Goal: Task Accomplishment & Management: Complete application form

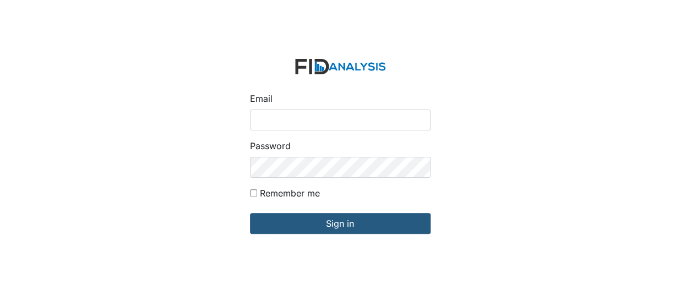
click at [278, 118] on input "Email" at bounding box center [340, 120] width 181 height 21
type input "[EMAIL_ADDRESS][DOMAIN_NAME]"
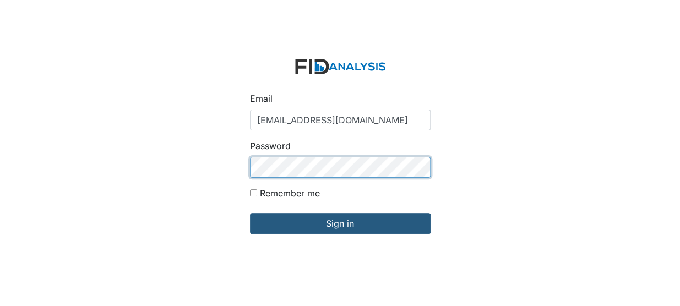
click at [250, 213] on input "Sign in" at bounding box center [340, 223] width 181 height 21
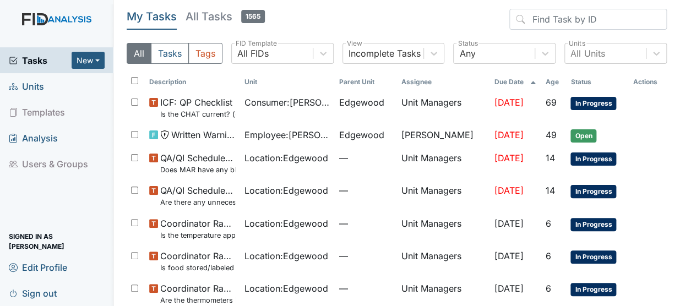
click at [35, 80] on span "Units" at bounding box center [26, 86] width 35 height 17
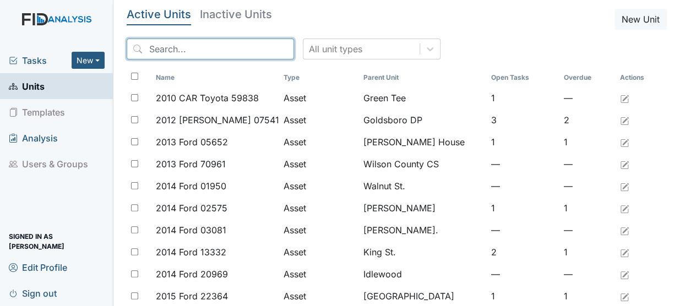
click at [175, 50] on input "search" at bounding box center [210, 49] width 167 height 21
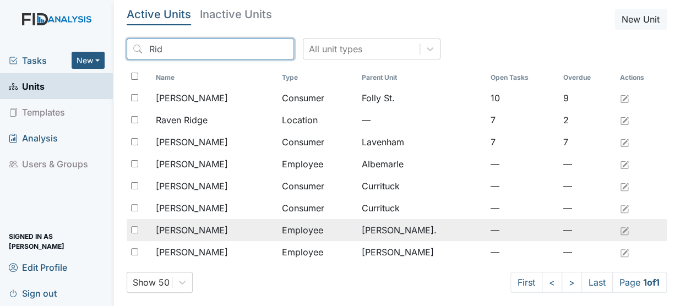
type input "Rid"
click at [177, 225] on span "[PERSON_NAME]" at bounding box center [192, 230] width 72 height 13
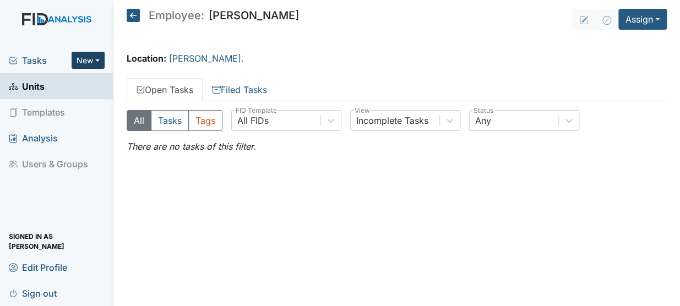
click at [84, 63] on button "New" at bounding box center [88, 60] width 33 height 17
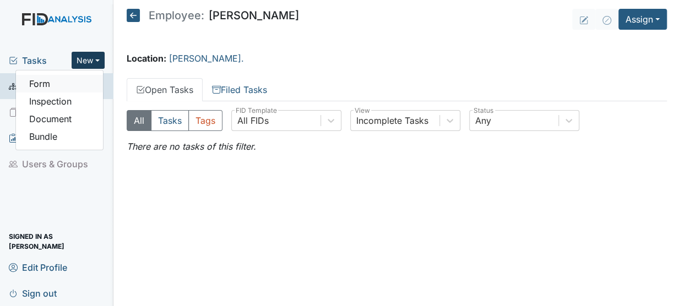
click at [39, 85] on link "Form" at bounding box center [59, 84] width 87 height 18
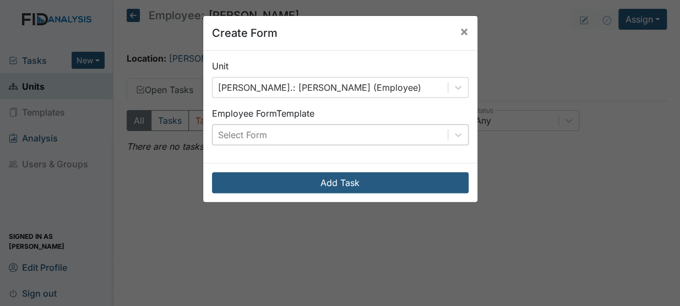
click at [293, 137] on div "Select Form" at bounding box center [330, 135] width 235 height 20
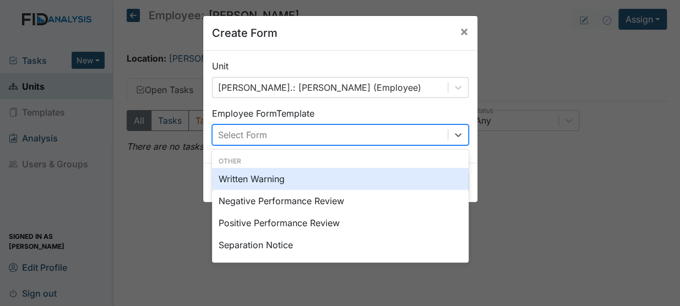
click at [264, 174] on div "Written Warning" at bounding box center [340, 179] width 257 height 22
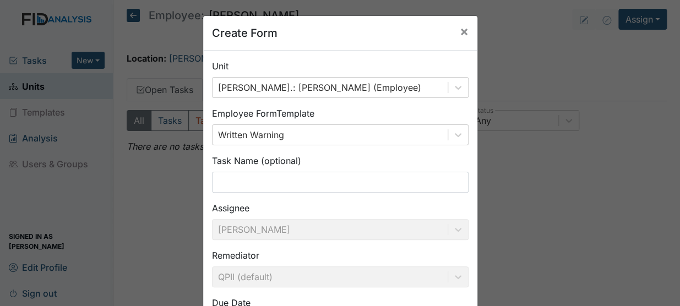
click at [264, 174] on input "text" at bounding box center [340, 182] width 257 height 21
click at [251, 182] on input "text" at bounding box center [340, 182] width 257 height 21
click at [280, 184] on input "Attendance" at bounding box center [340, 182] width 257 height 21
type input "Attendance Issue"
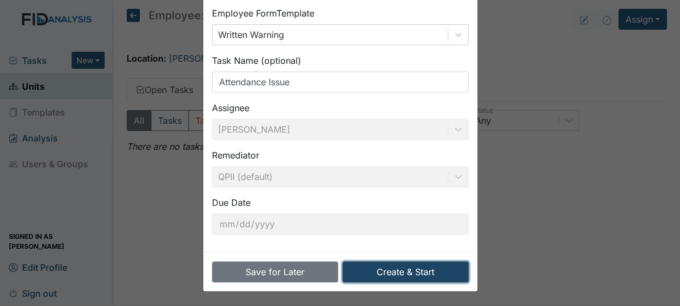
click at [363, 268] on button "Create & Start" at bounding box center [405, 272] width 126 height 21
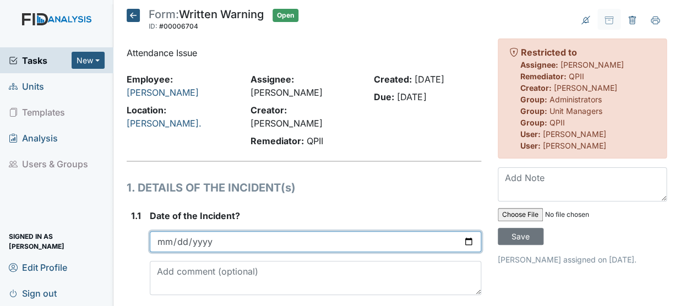
click at [176, 231] on input "date" at bounding box center [315, 241] width 331 height 21
click at [168, 231] on input "date" at bounding box center [315, 241] width 331 height 21
type input "[DATE]"
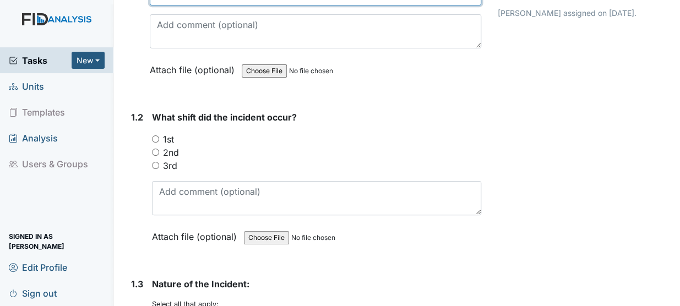
scroll to position [267, 0]
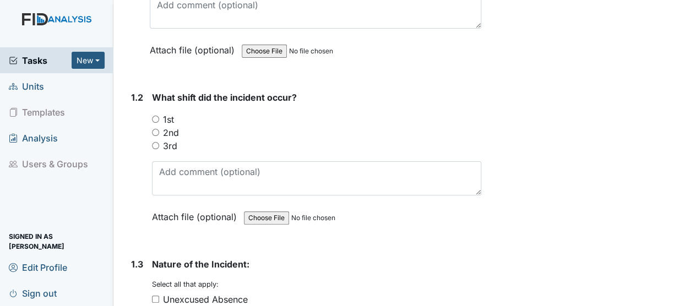
click at [155, 116] on input "1st" at bounding box center [155, 119] width 7 height 7
radio input "true"
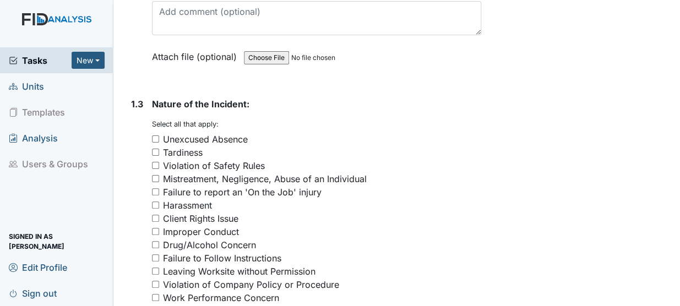
scroll to position [434, 0]
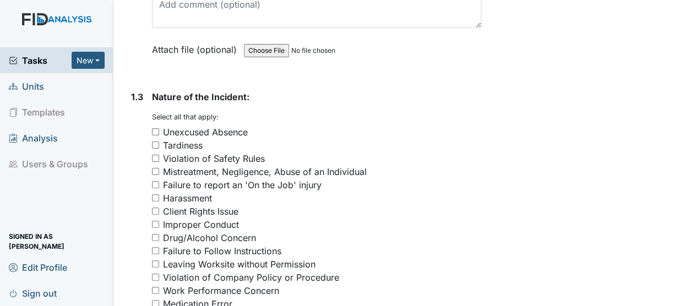
click at [154, 128] on input "Unexcused Absence" at bounding box center [155, 131] width 7 height 7
checkbox input "true"
click at [155, 287] on input "Work Performance Concern" at bounding box center [155, 290] width 7 height 7
checkbox input "true"
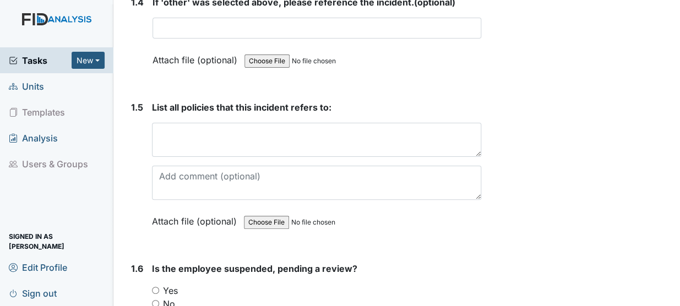
scroll to position [894, 0]
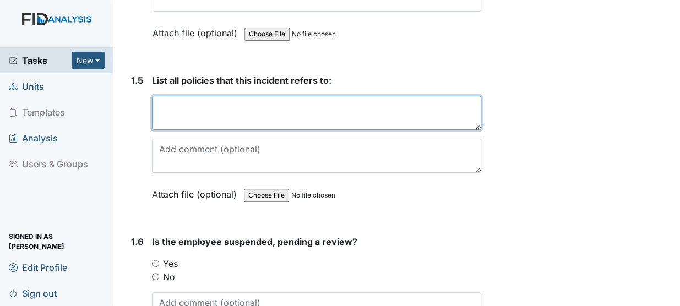
click at [176, 96] on textarea at bounding box center [316, 113] width 329 height 34
type textarea "Attendance Policy"
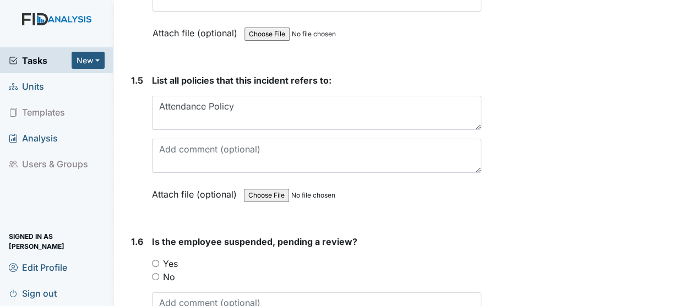
click at [155, 273] on input "No" at bounding box center [155, 276] width 7 height 7
radio input "true"
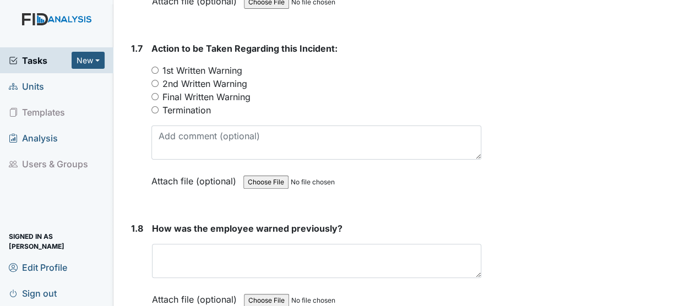
scroll to position [1255, 0]
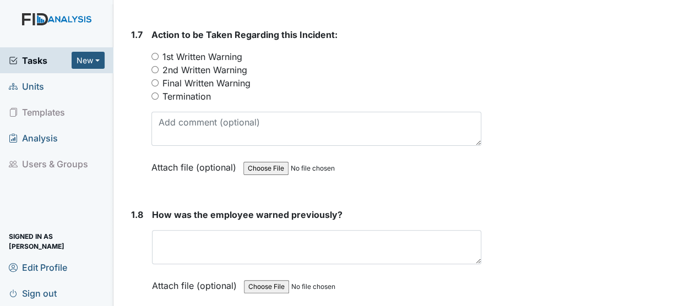
click at [154, 53] on input "1st Written Warning" at bounding box center [154, 56] width 7 height 7
radio input "true"
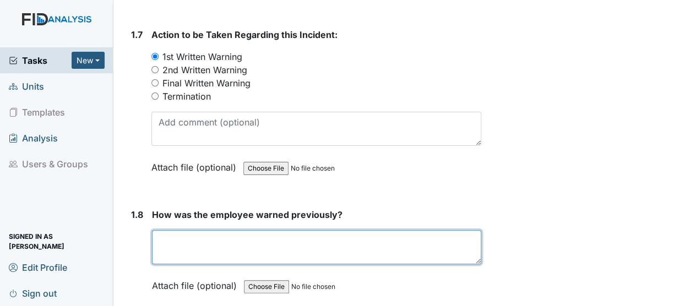
click at [172, 230] on textarea at bounding box center [316, 247] width 329 height 34
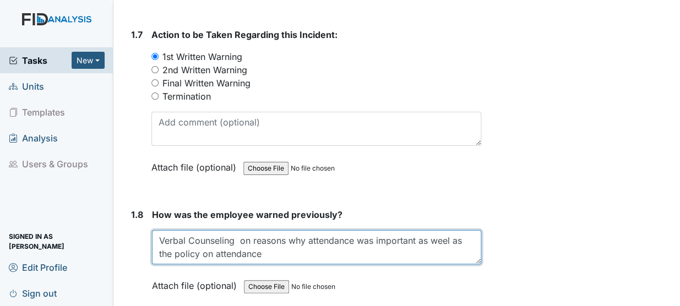
click at [268, 238] on textarea "Verbal Counseling on reasons why attendance was important as weel as the policy…" at bounding box center [316, 247] width 329 height 34
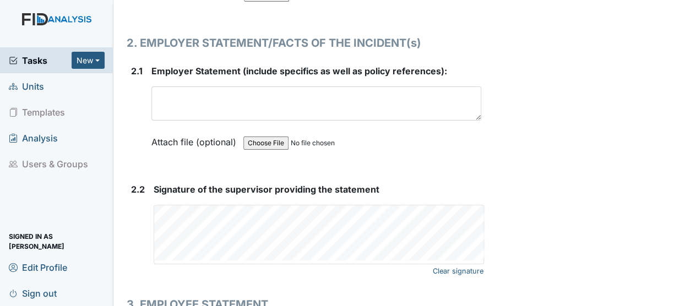
scroll to position [1592, 0]
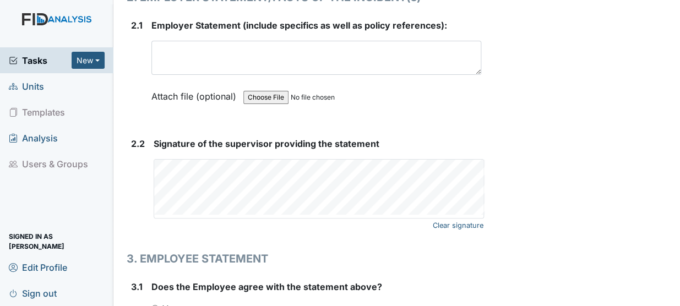
type textarea "Verbal Counseling on reasons why attendance was important as weel as the policy…"
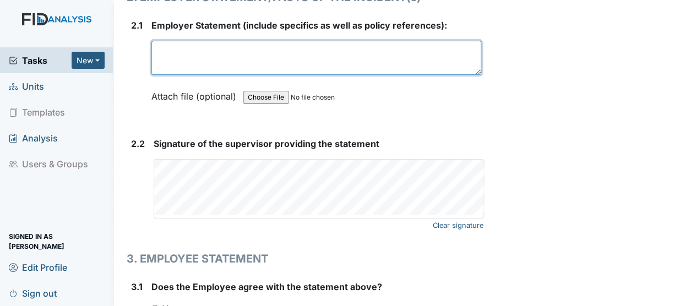
click at [183, 41] on textarea at bounding box center [316, 58] width 330 height 34
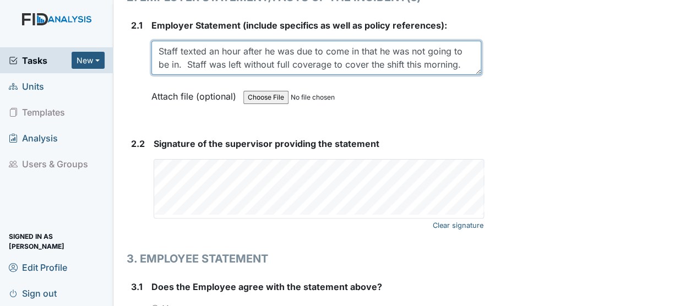
type textarea "Staff texted an hour after he was due to come in that he was not going to be in…"
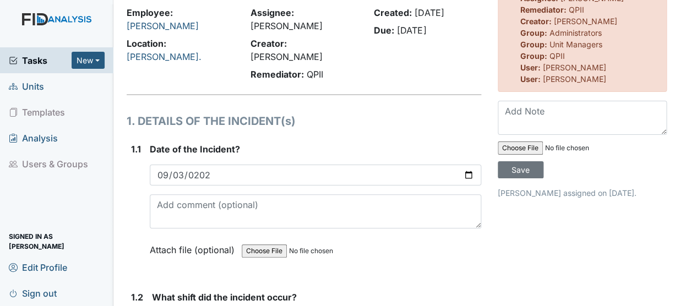
scroll to position [0, 0]
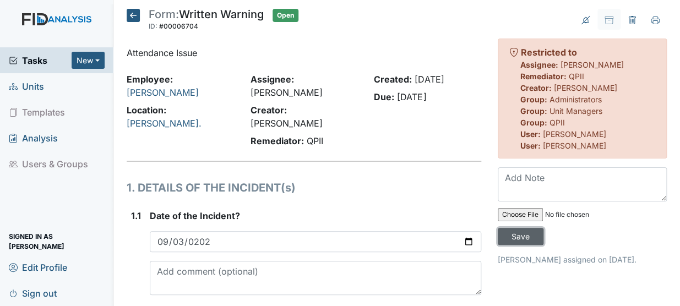
click at [509, 236] on input "Save" at bounding box center [521, 236] width 46 height 17
